Goal: Task Accomplishment & Management: Complete application form

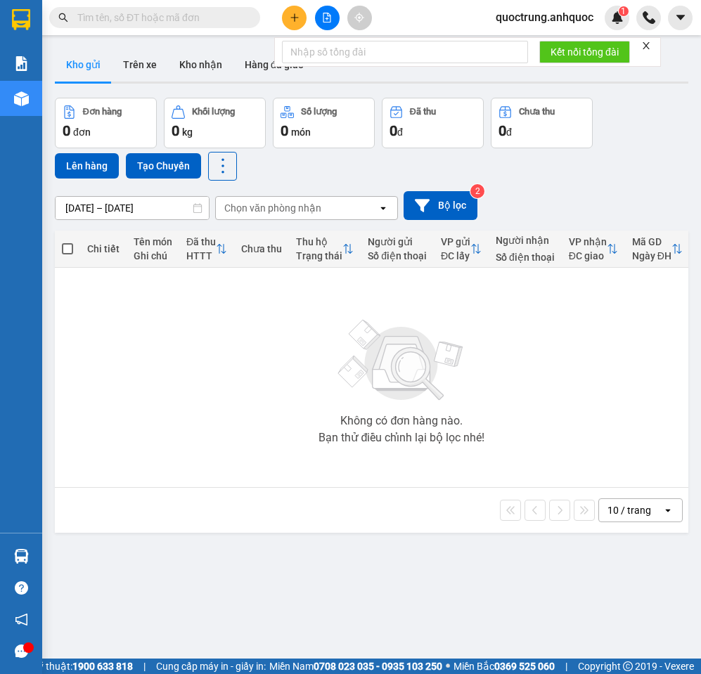
click at [644, 45] on icon "close" at bounding box center [646, 46] width 10 height 10
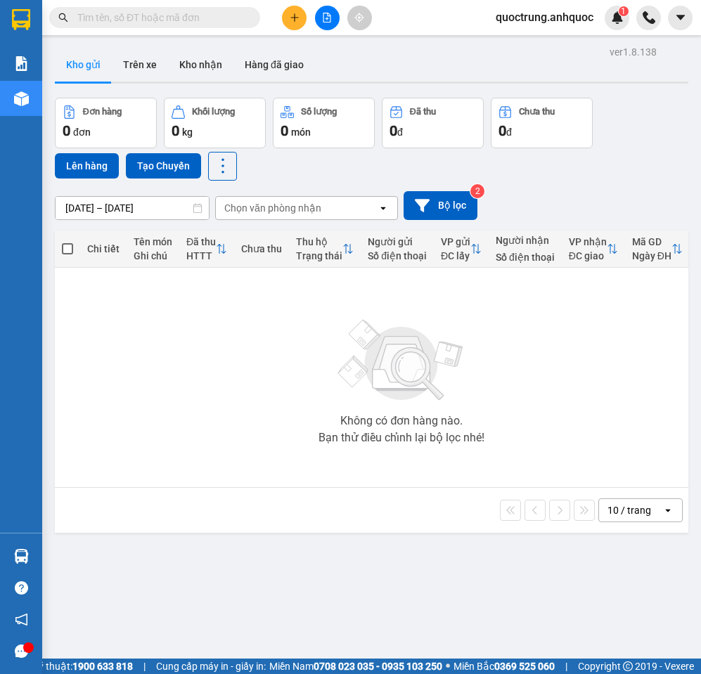
click at [566, 22] on span "quoctrung.anhquoc" at bounding box center [544, 17] width 120 height 18
click at [545, 39] on span "Đăng xuất" at bounding box center [550, 43] width 92 height 15
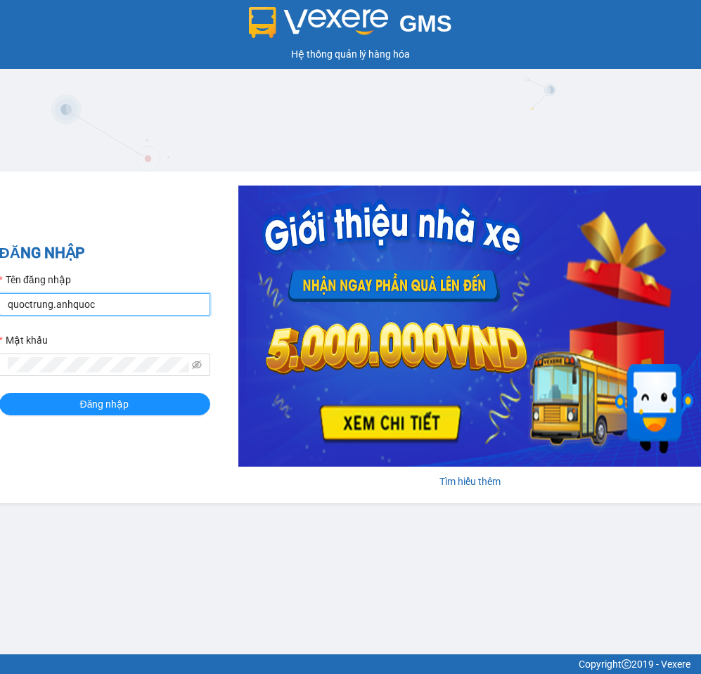
click at [155, 296] on input "quoctrung.anhquoc" at bounding box center [104, 304] width 211 height 22
type input "minhnhut.anhquoc"
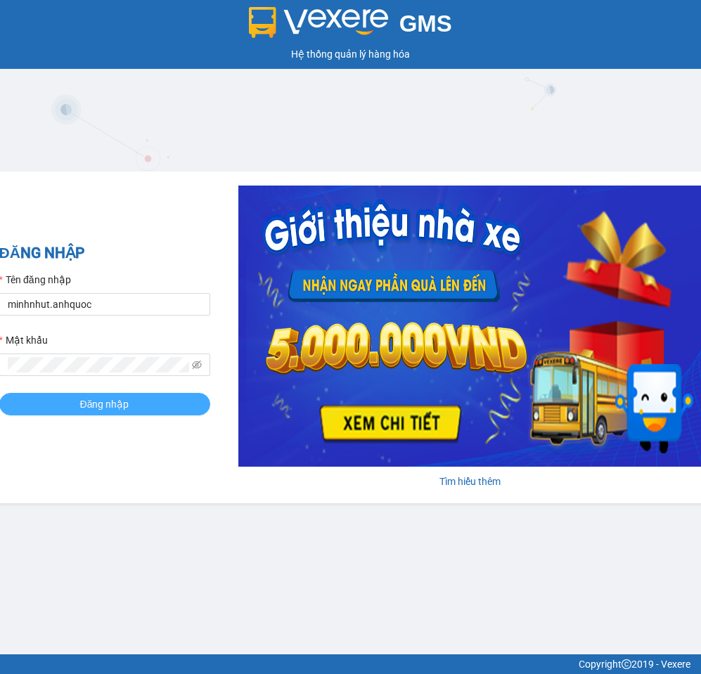
click at [129, 401] on button "Đăng nhập" at bounding box center [104, 404] width 211 height 22
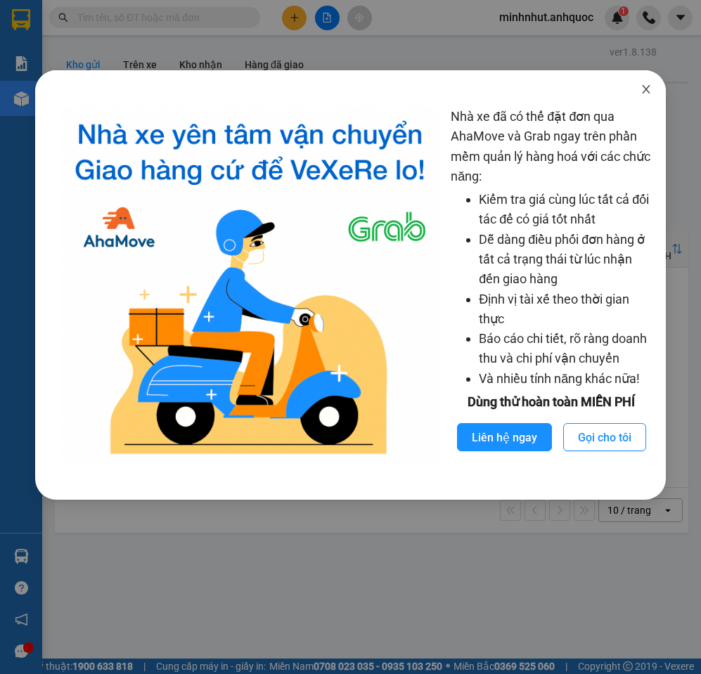
click at [642, 95] on icon "close" at bounding box center [645, 89] width 11 height 11
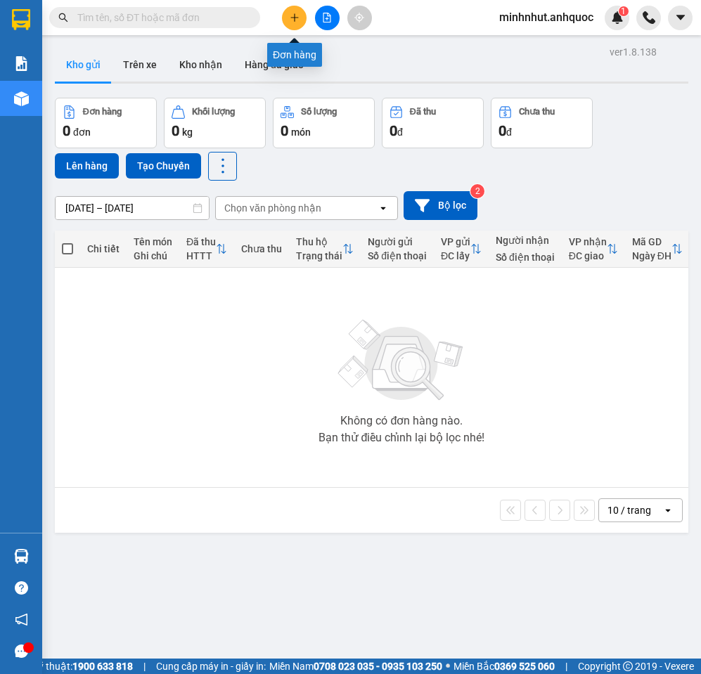
click at [296, 19] on icon "plus" at bounding box center [295, 18] width 10 height 10
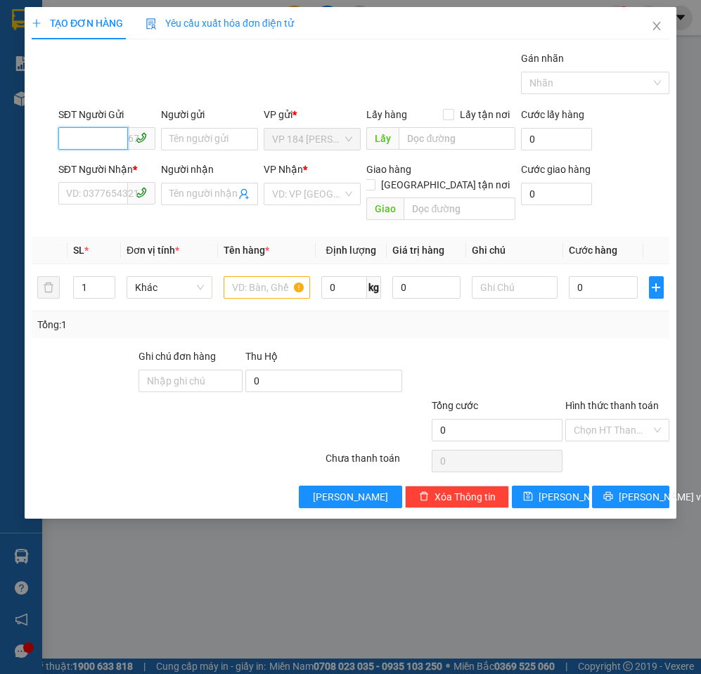
click at [108, 139] on input "SĐT Người Gửi" at bounding box center [93, 138] width 70 height 22
type input "0903902890"
click at [192, 141] on input "Người gửi" at bounding box center [209, 139] width 97 height 22
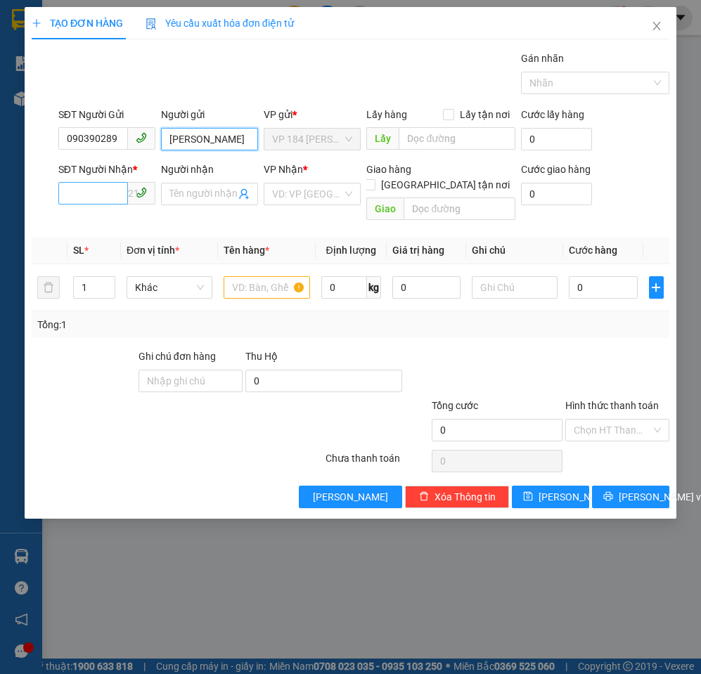
type input "LÊ MINH"
click at [100, 196] on input "SĐT Người Nhận *" at bounding box center [93, 193] width 70 height 22
type input "0903717816"
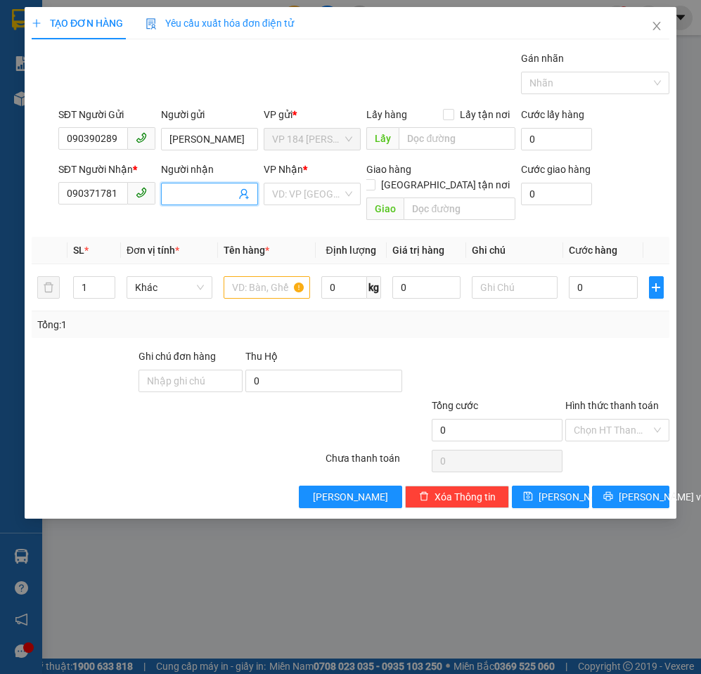
click at [205, 193] on input "Người nhận" at bounding box center [202, 193] width 66 height 15
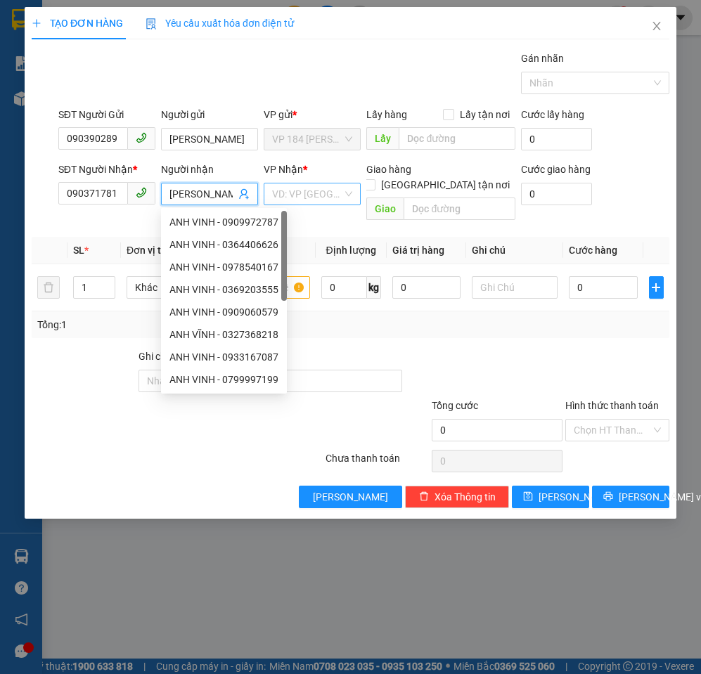
type input "ANH VINH"
click at [327, 192] on input "search" at bounding box center [307, 193] width 70 height 21
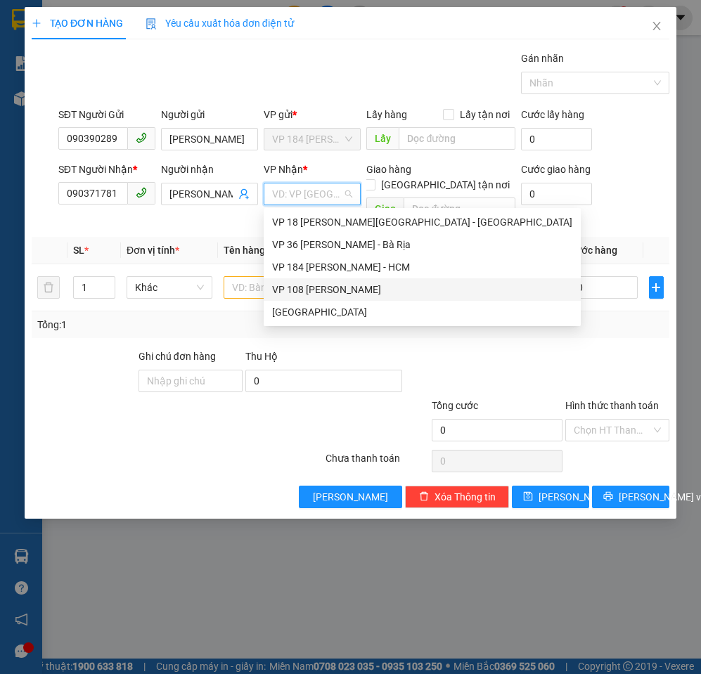
click at [325, 287] on div "VP 108 Lê Hồng Phong - Vũng Tàu" at bounding box center [422, 289] width 300 height 15
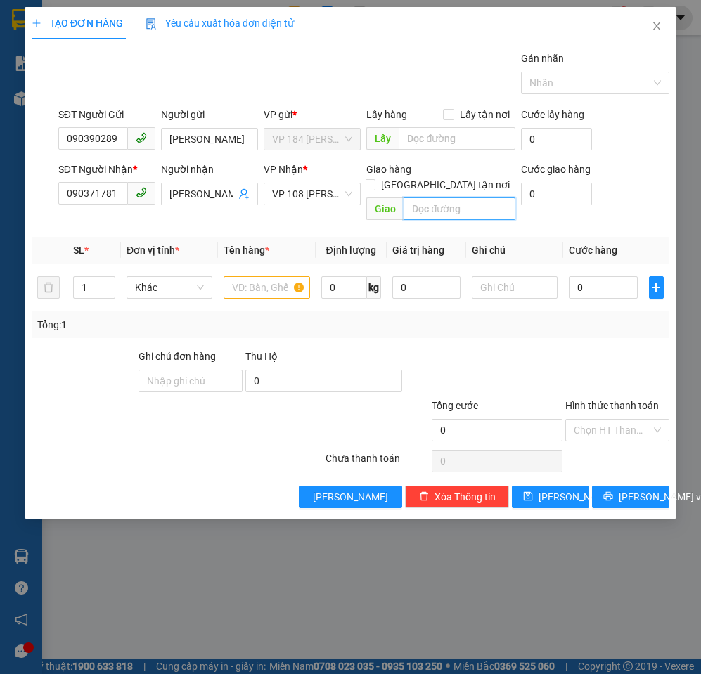
click at [420, 197] on input "text" at bounding box center [458, 208] width 111 height 22
type input "VPVT"
click at [252, 277] on input "text" at bounding box center [266, 287] width 86 height 22
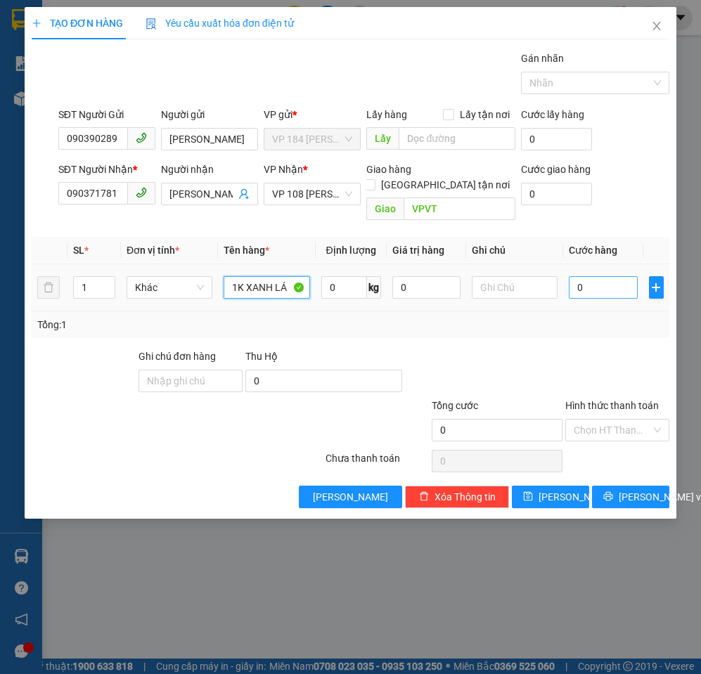
type input "1K XANH LÁ"
click at [593, 278] on input "0" at bounding box center [602, 287] width 68 height 22
type input "3"
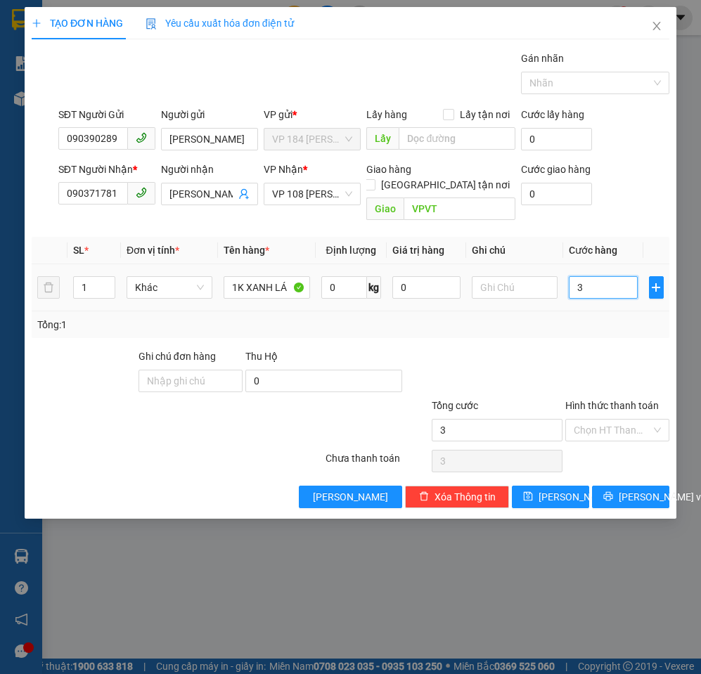
type input "30"
type input "300"
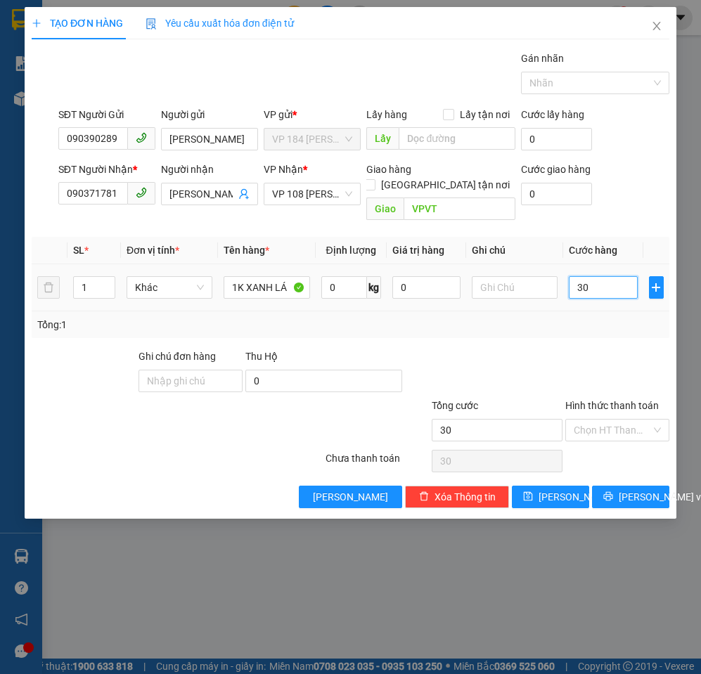
type input "300"
type input "3.000"
type input "30.000"
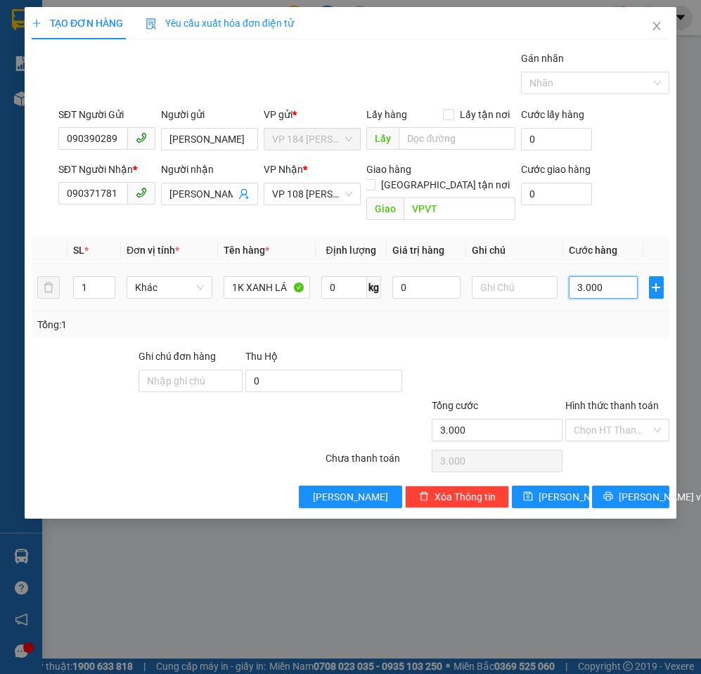
type input "30.000"
click at [625, 489] on span "Lưu và In" at bounding box center [667, 496] width 98 height 15
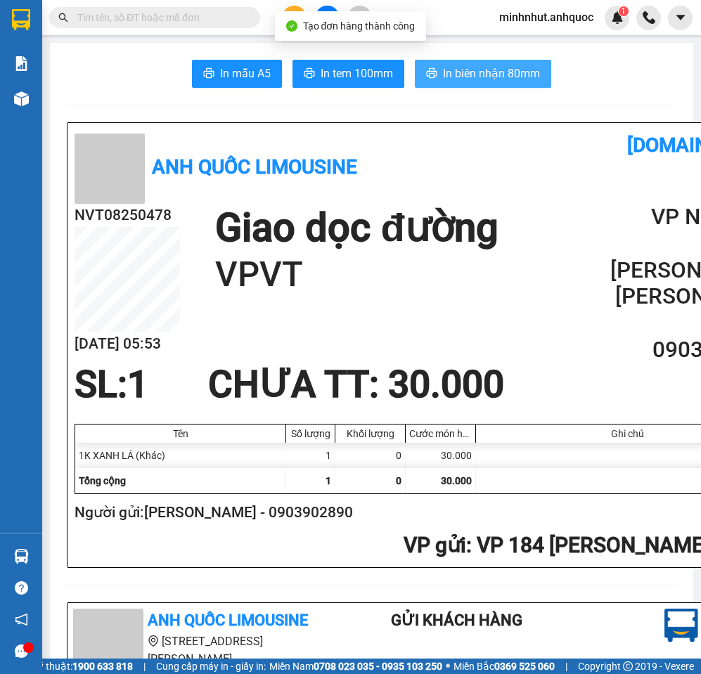
click at [477, 64] on button "In biên nhận 80mm" at bounding box center [483, 74] width 136 height 28
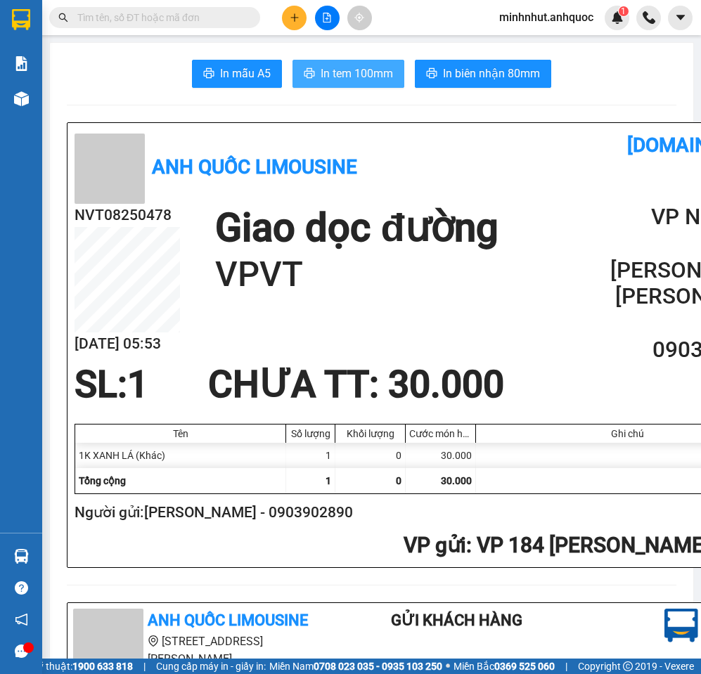
click at [365, 76] on span "In tem 100mm" at bounding box center [356, 74] width 72 height 18
click at [356, 80] on span "In tem 100mm" at bounding box center [356, 74] width 72 height 18
